Goal: Information Seeking & Learning: Learn about a topic

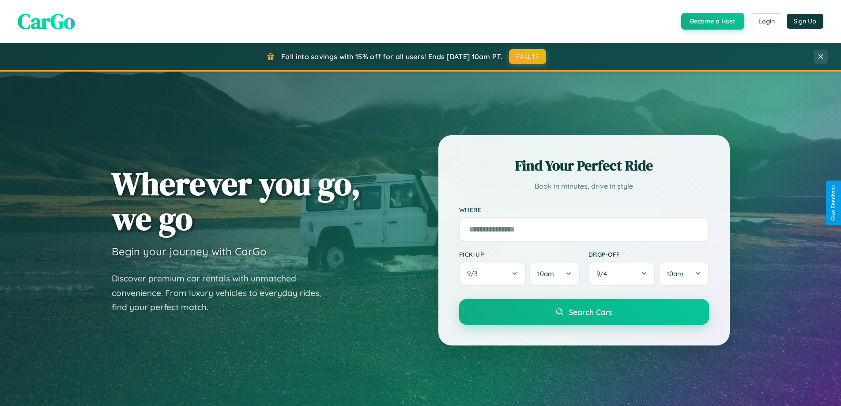
scroll to position [1699, 0]
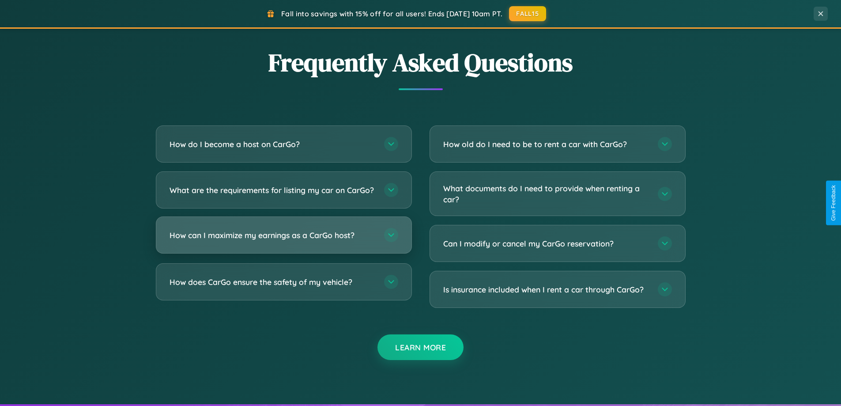
click at [284, 241] on h3 "How can I maximize my earnings as a CarGo host?" at bounding box center [273, 235] width 206 height 11
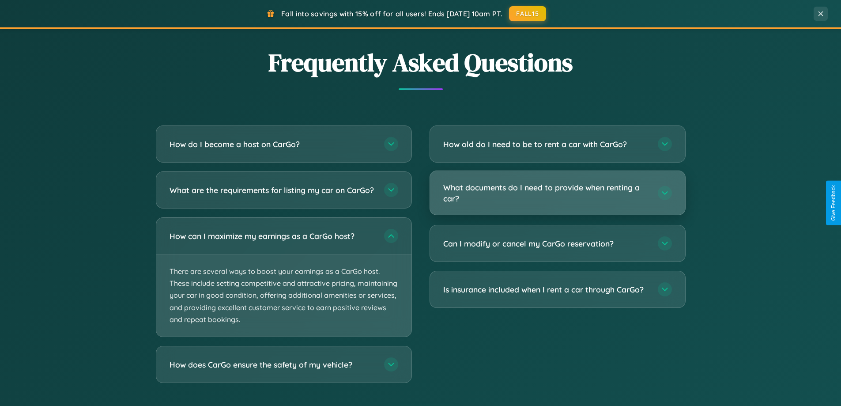
click at [557, 193] on h3 "What documents do I need to provide when renting a car?" at bounding box center [546, 193] width 206 height 22
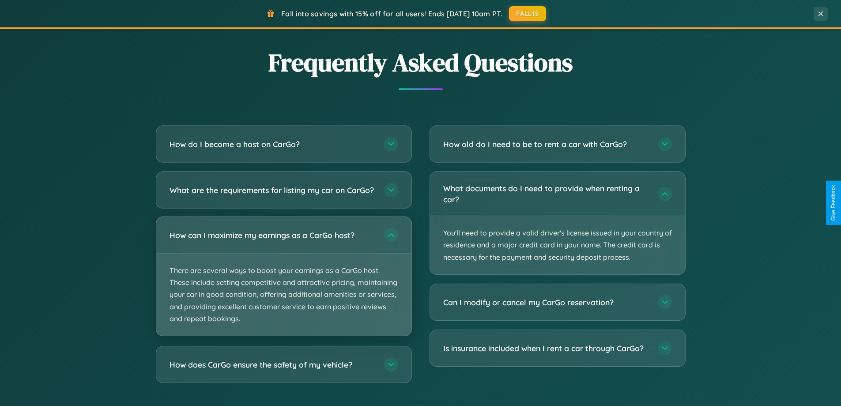
click at [284, 284] on p "There are several ways to boost your earnings as a CarGo host. These include se…" at bounding box center [283, 294] width 255 height 82
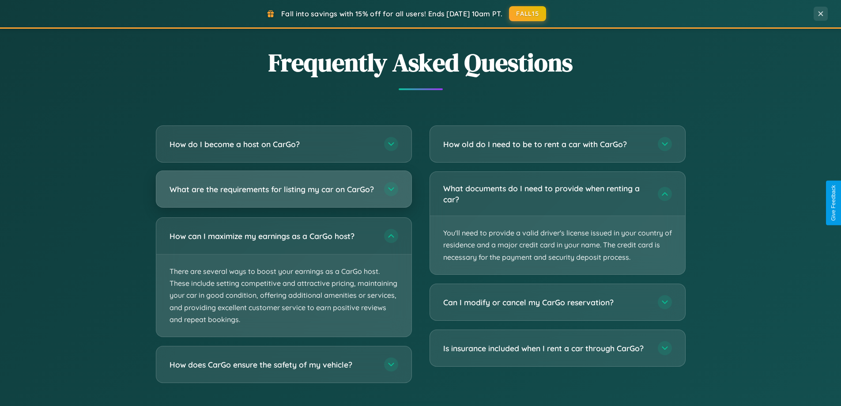
click at [284, 193] on h3 "What are the requirements for listing my car on CarGo?" at bounding box center [273, 189] width 206 height 11
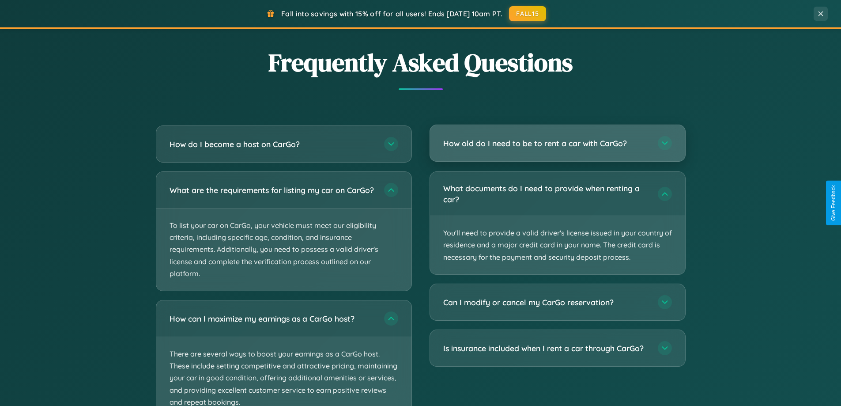
click at [557, 143] on h3 "How old do I need to be to rent a car with CarGo?" at bounding box center [546, 143] width 206 height 11
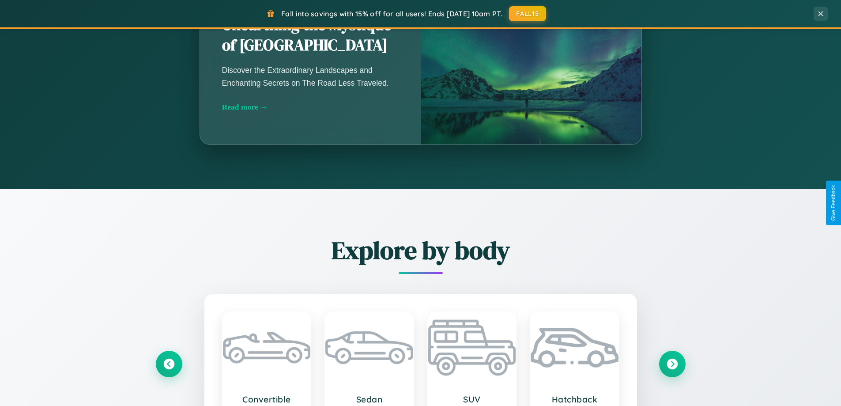
scroll to position [608, 0]
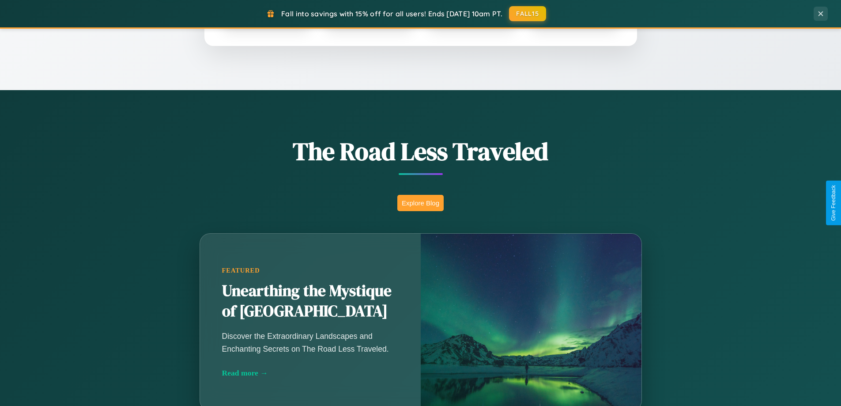
click at [420, 203] on button "Explore Blog" at bounding box center [420, 203] width 46 height 16
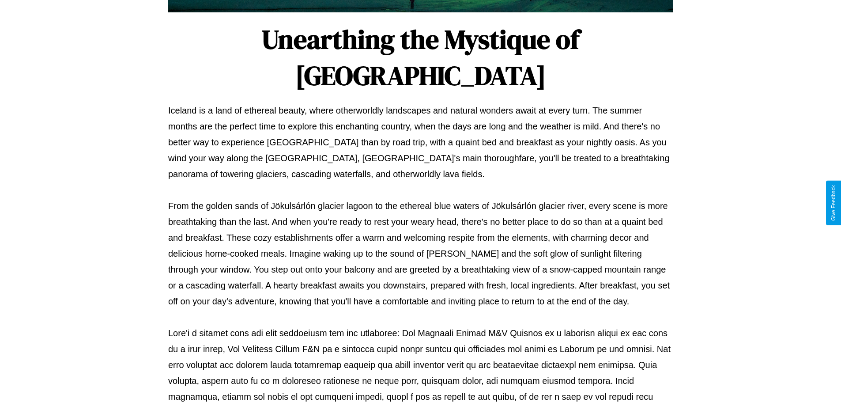
scroll to position [286, 0]
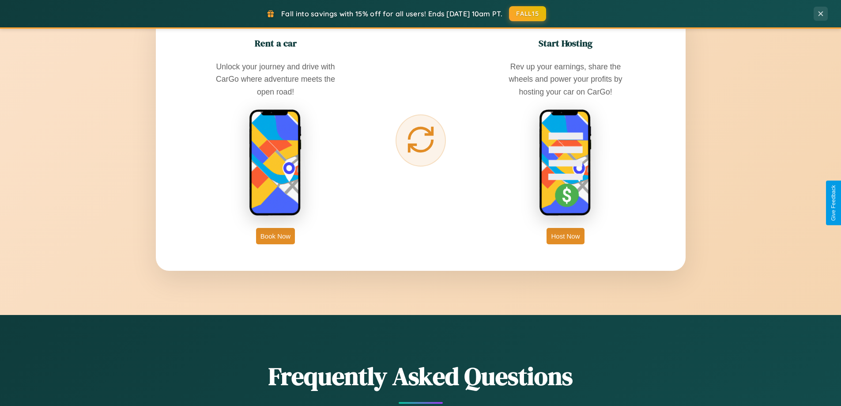
scroll to position [1419, 0]
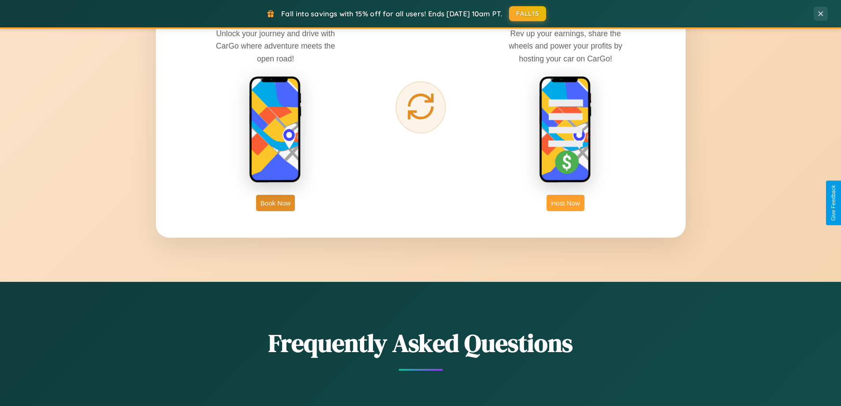
click at [566, 203] on button "Host Now" at bounding box center [566, 203] width 38 height 16
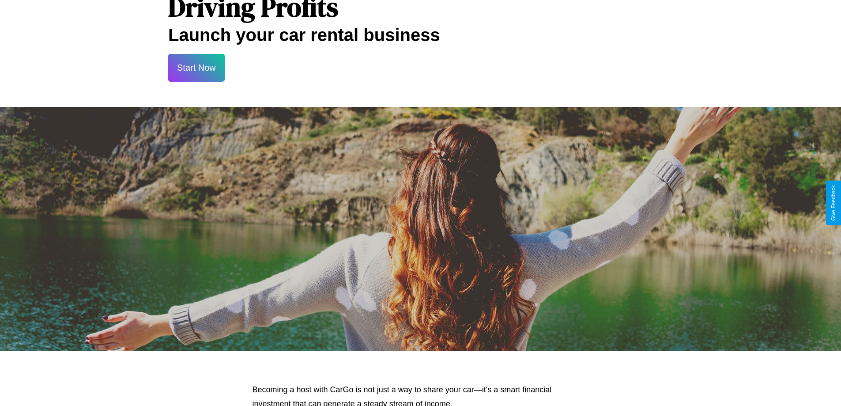
scroll to position [1194, 0]
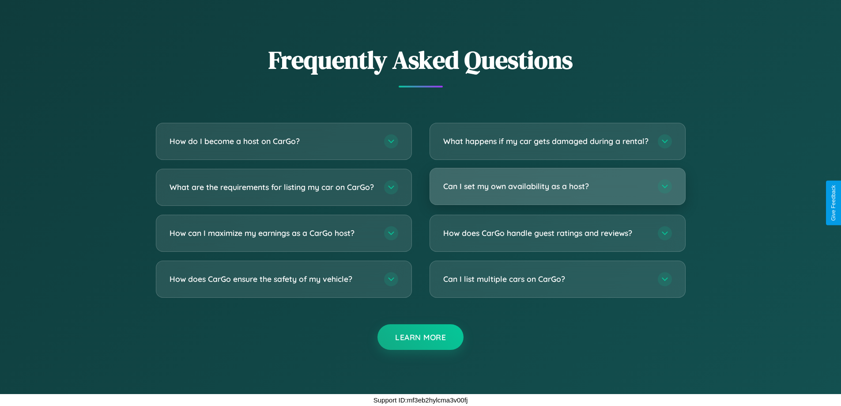
click at [557, 186] on h3 "Can I set my own availability as a host?" at bounding box center [546, 186] width 206 height 11
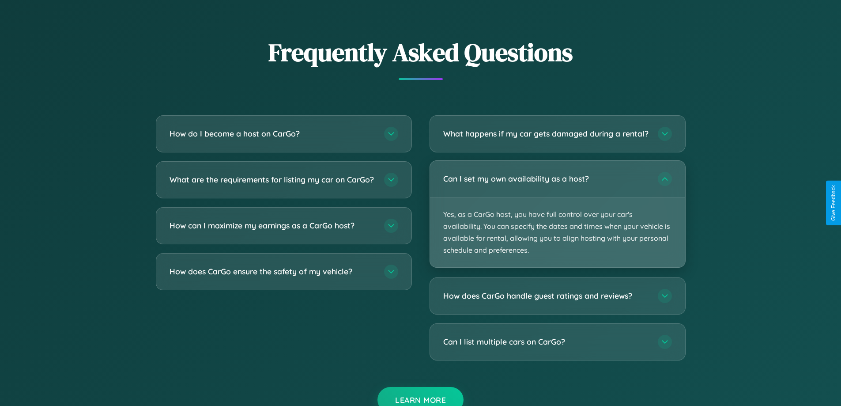
click at [557, 221] on p "Yes, as a CarGo host, you have full control over your car's availability. You c…" at bounding box center [557, 232] width 255 height 70
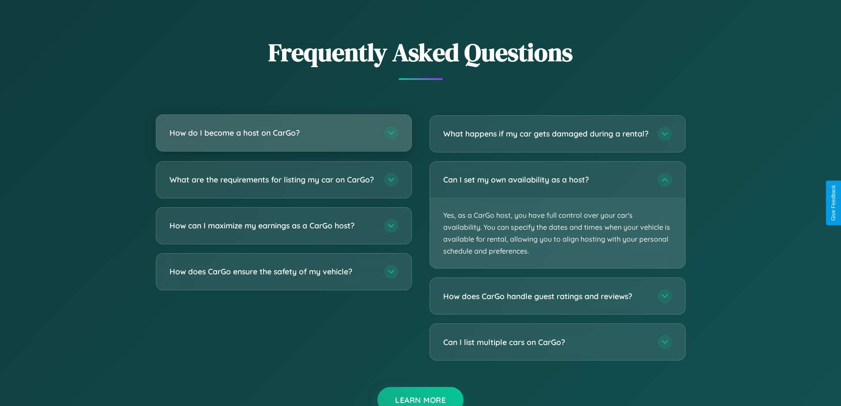
click at [284, 133] on h3 "How do I become a host on CarGo?" at bounding box center [273, 132] width 206 height 11
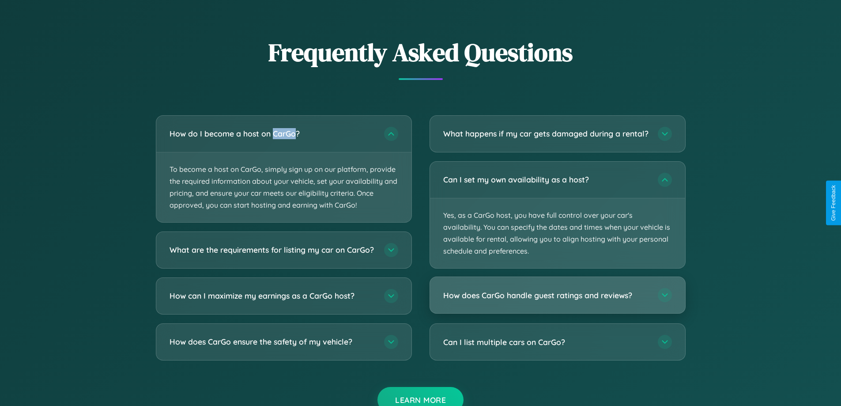
click at [557, 301] on h3 "How does CarGo handle guest ratings and reviews?" at bounding box center [546, 295] width 206 height 11
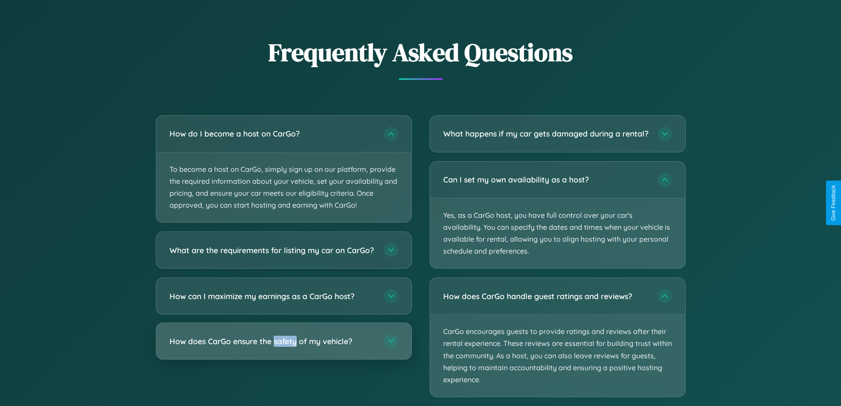
click at [284, 347] on h3 "How does CarGo ensure the safety of my vehicle?" at bounding box center [273, 341] width 206 height 11
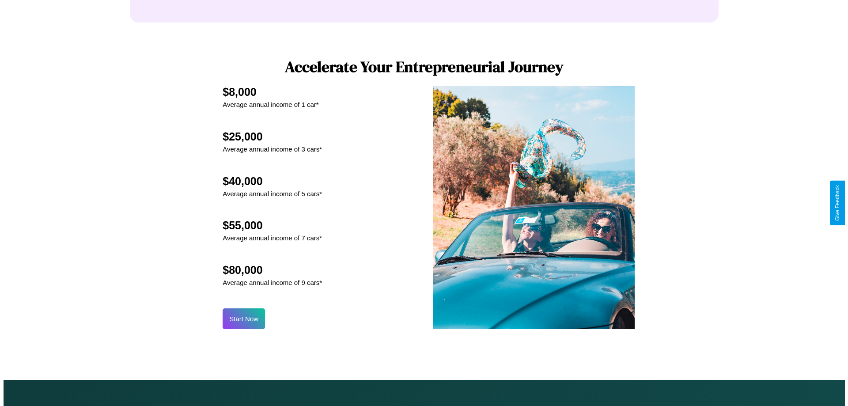
scroll to position [427, 0]
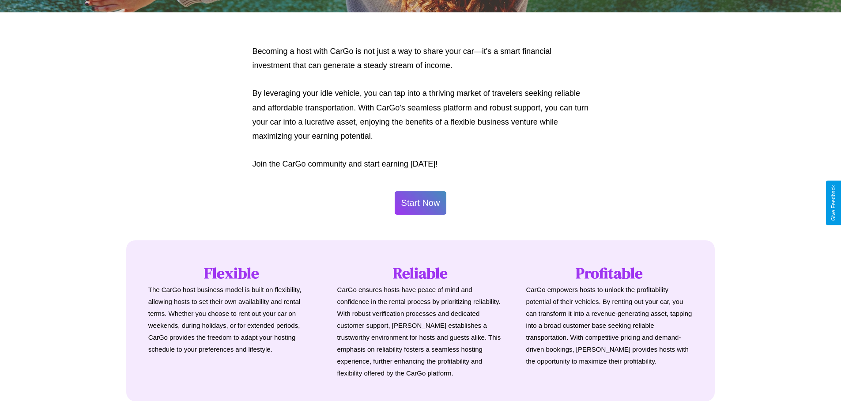
click at [420, 203] on button "Start Now" at bounding box center [421, 202] width 52 height 23
